Goal: Information Seeking & Learning: Learn about a topic

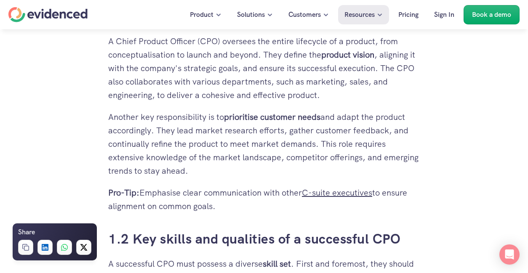
scroll to position [563, 0]
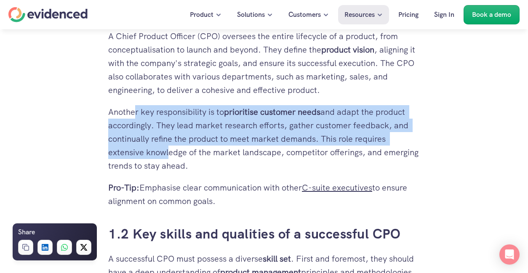
drag, startPoint x: 136, startPoint y: 117, endPoint x: 169, endPoint y: 157, distance: 51.7
click at [169, 157] on p "Another key responsibility is to prioritise customer needs and adapt the produc…" at bounding box center [263, 138] width 311 height 67
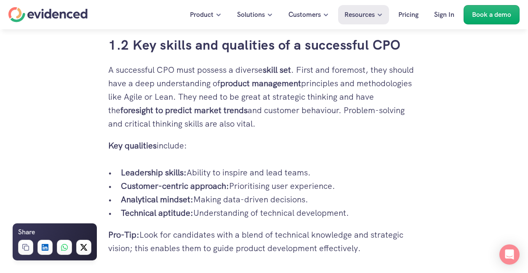
scroll to position [759, 0]
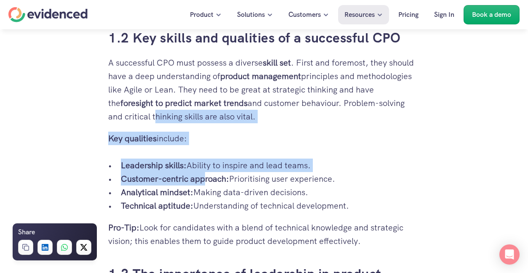
drag, startPoint x: 137, startPoint y: 117, endPoint x: 203, endPoint y: 180, distance: 91.1
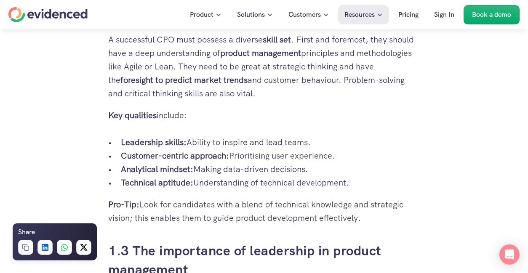
click at [212, 181] on p "Technical aptitude: Understanding of technical development." at bounding box center [270, 182] width 299 height 13
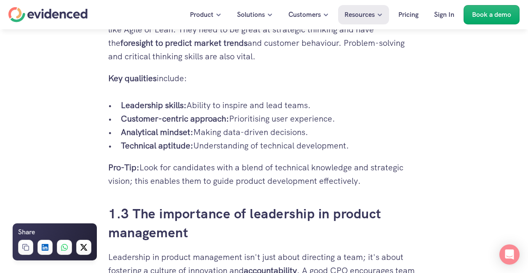
scroll to position [821, 0]
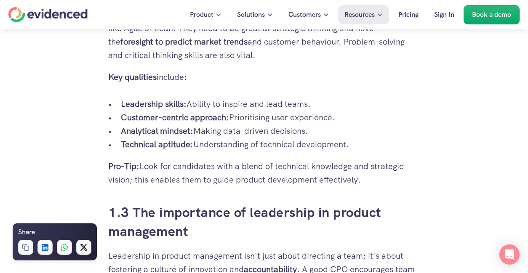
drag, startPoint x: 176, startPoint y: 142, endPoint x: 225, endPoint y: 193, distance: 70.5
click at [218, 178] on p "Pro-Tip: Look for candidates with a blend of technical knowledge and strategic …" at bounding box center [263, 172] width 311 height 27
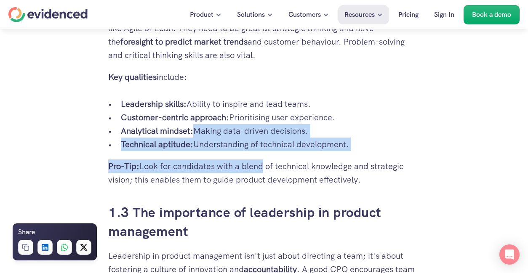
drag, startPoint x: 192, startPoint y: 133, endPoint x: 263, endPoint y: 175, distance: 83.2
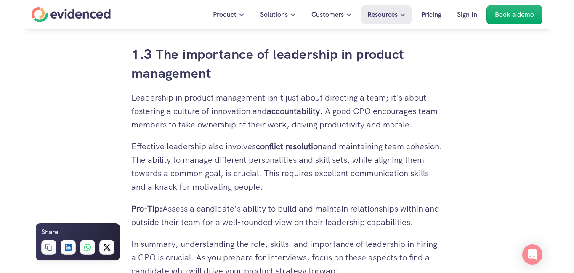
scroll to position [982, 0]
